Goal: Check status: Check status

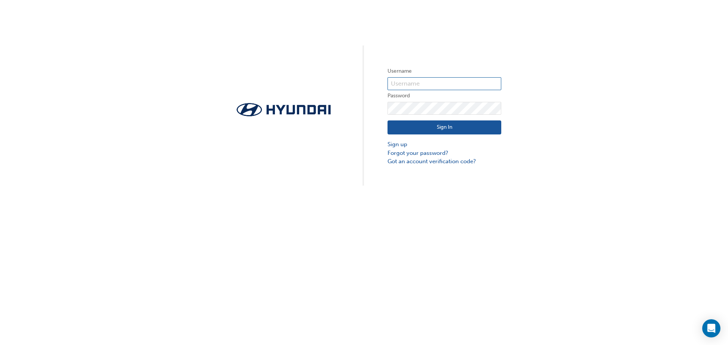
type input "30471"
click at [479, 128] on button "Sign In" at bounding box center [444, 128] width 114 height 14
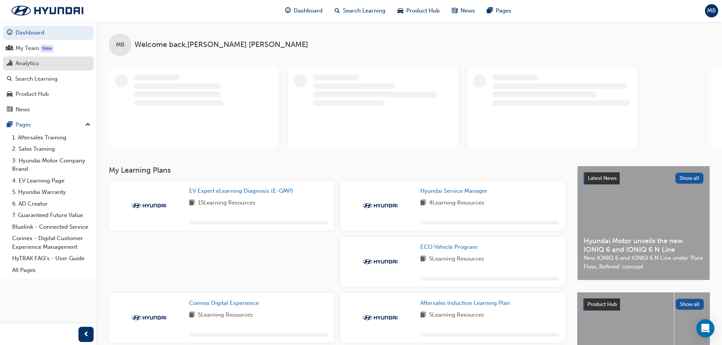
click at [29, 62] on div "Analytics" at bounding box center [27, 63] width 23 height 9
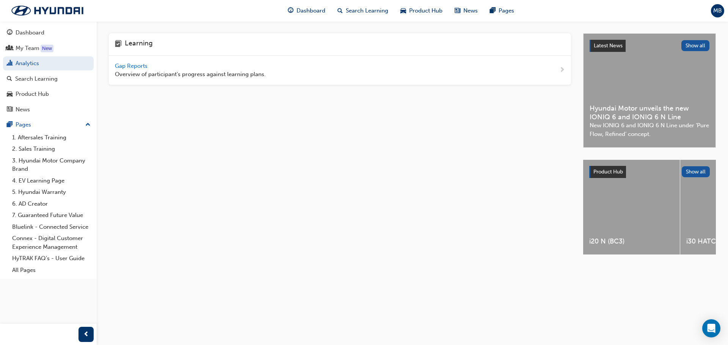
click at [141, 64] on span "Gap Reports" at bounding box center [132, 66] width 34 height 7
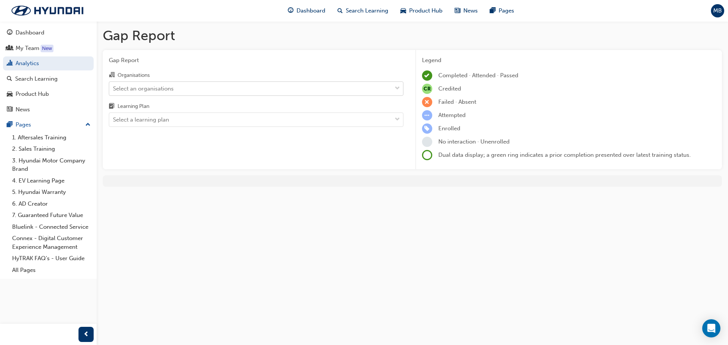
click at [174, 81] on div "Select an organisations" at bounding box center [256, 88] width 294 height 14
click at [114, 85] on input "Organisations Select an organisations" at bounding box center [113, 88] width 1 height 6
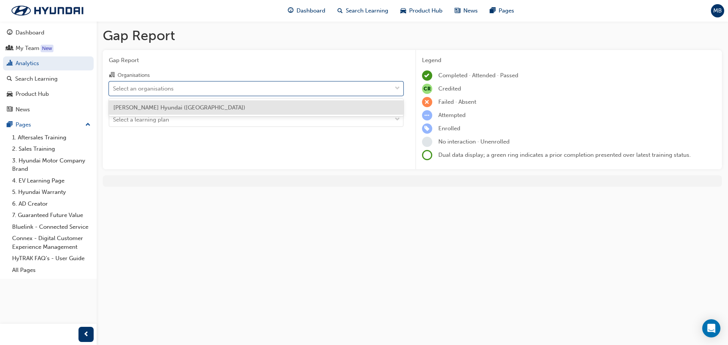
click at [232, 99] on div "[PERSON_NAME] Hyundai ([GEOGRAPHIC_DATA])" at bounding box center [256, 108] width 294 height 18
click at [212, 108] on div "[PERSON_NAME] Hyundai ([GEOGRAPHIC_DATA])" at bounding box center [256, 107] width 294 height 15
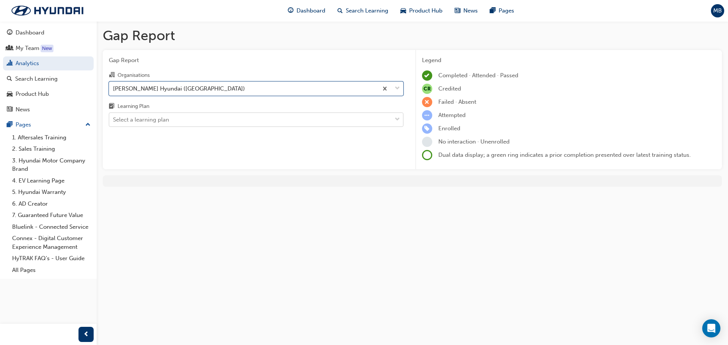
click at [153, 122] on div "Select a learning plan" at bounding box center [141, 120] width 56 height 9
click at [114, 122] on input "Learning Plan Select a learning plan" at bounding box center [113, 119] width 1 height 6
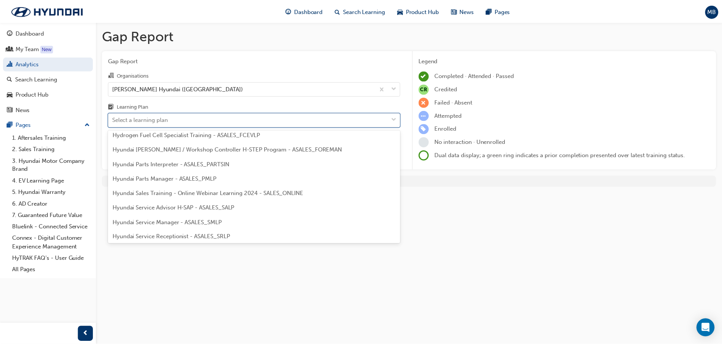
scroll to position [227, 0]
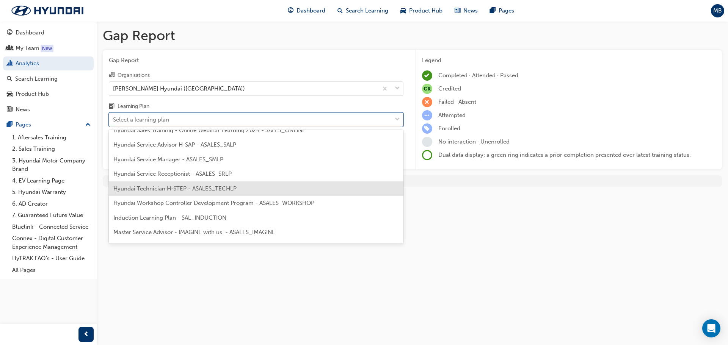
click at [191, 189] on span "Hyundai Technician H-STEP - ASALES_TECHLP" at bounding box center [174, 188] width 123 height 7
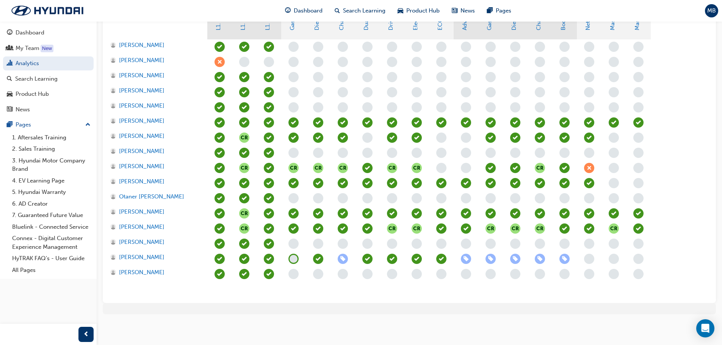
scroll to position [255, 0]
click at [293, 261] on span "learningRecordVerb_NONE-icon" at bounding box center [293, 259] width 10 height 10
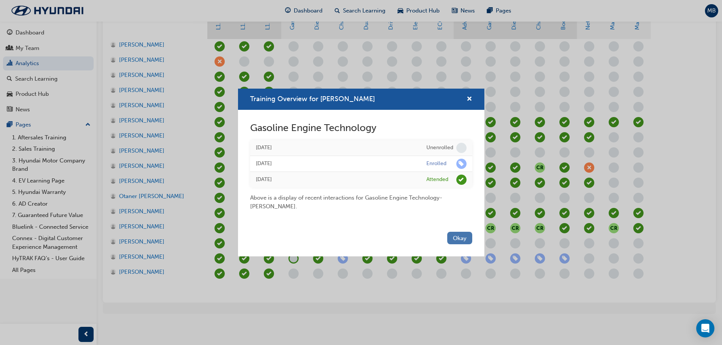
click at [459, 239] on button "Okay" at bounding box center [459, 238] width 25 height 13
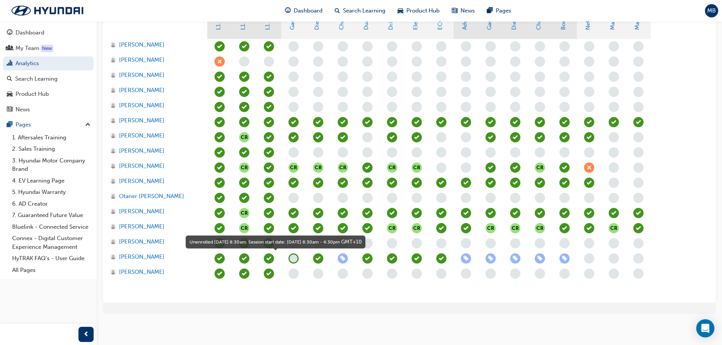
click at [292, 259] on span "learningRecordVerb_NONE-icon" at bounding box center [293, 259] width 10 height 10
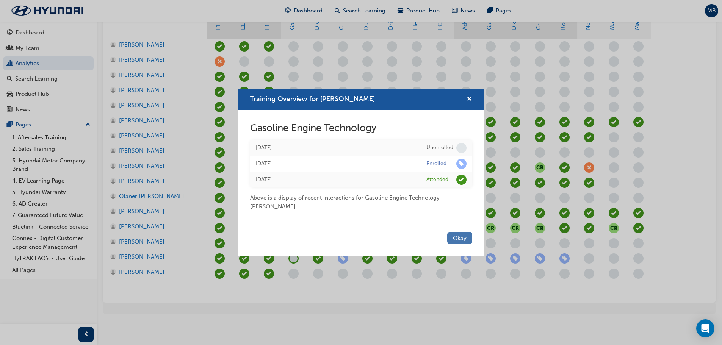
click at [461, 239] on button "Okay" at bounding box center [459, 238] width 25 height 13
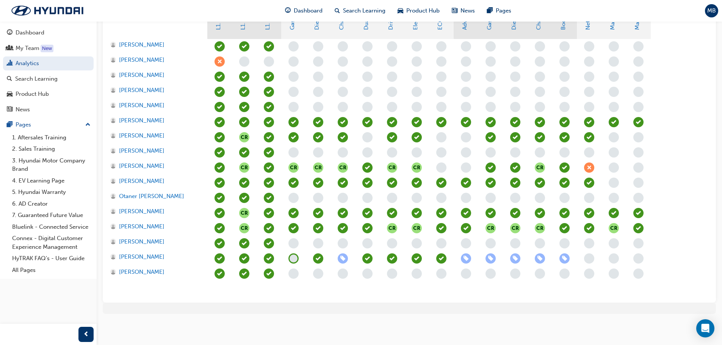
click at [293, 259] on span "learningRecordVerb_NONE-icon" at bounding box center [293, 259] width 10 height 10
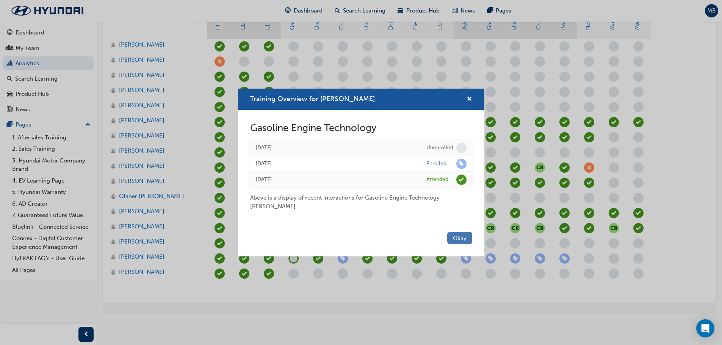
click at [461, 240] on button "Okay" at bounding box center [459, 238] width 25 height 13
